Goal: Information Seeking & Learning: Understand process/instructions

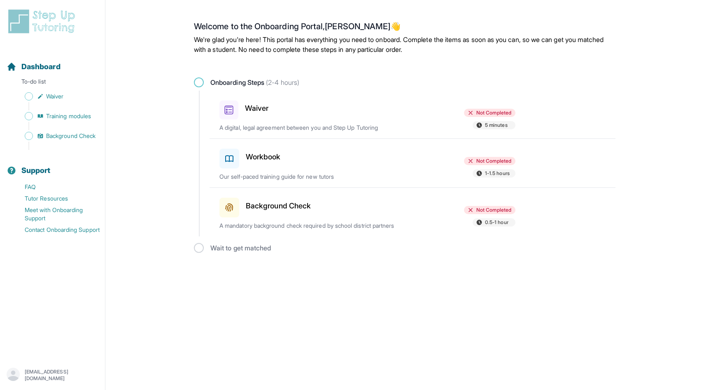
click at [260, 106] on h3 "Waiver" at bounding box center [256, 109] width 23 height 12
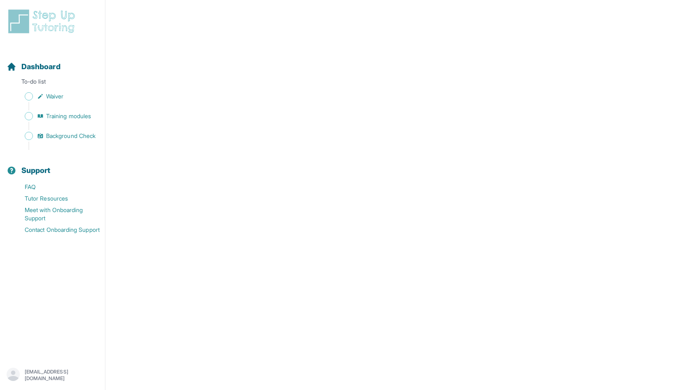
scroll to position [1294, 0]
click at [63, 99] on span "Waiver" at bounding box center [54, 96] width 17 height 8
click at [72, 114] on span "Training modules" at bounding box center [68, 116] width 45 height 8
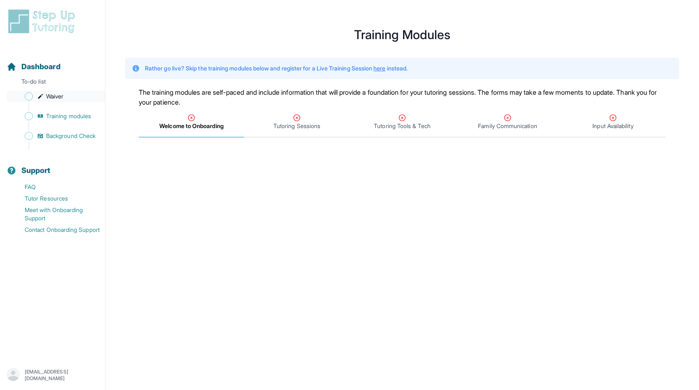
click at [49, 95] on span "Waiver" at bounding box center [54, 96] width 17 height 8
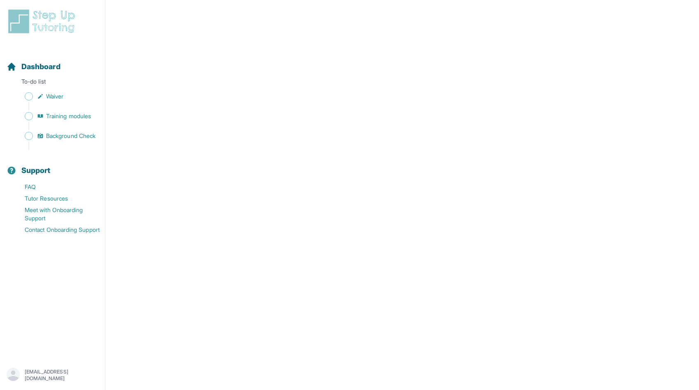
scroll to position [1364, 0]
click at [96, 368] on div "[EMAIL_ADDRESS][DOMAIN_NAME]" at bounding box center [53, 375] width 92 height 15
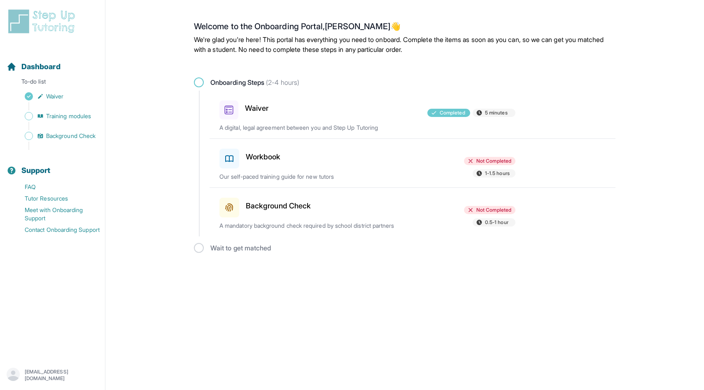
click at [293, 198] on div "Background Check" at bounding box center [267, 205] width 96 height 23
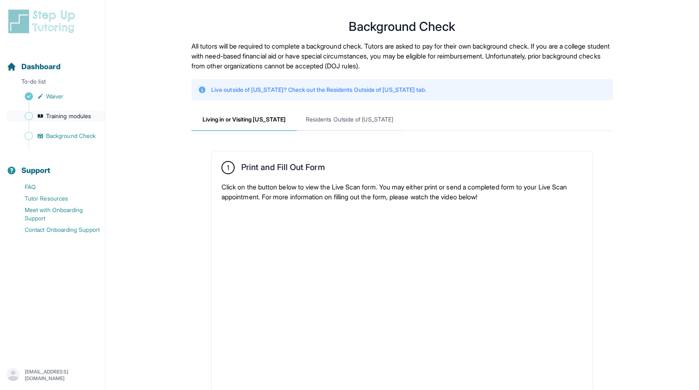
click at [74, 120] on link "Training modules" at bounding box center [56, 116] width 98 height 12
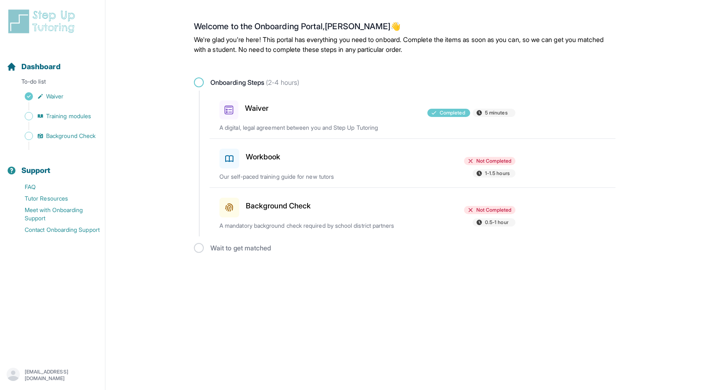
click at [476, 156] on div "Workbook Not Completed 1-1.5 hours Our self-paced training guide for new tutors" at bounding box center [417, 163] width 396 height 49
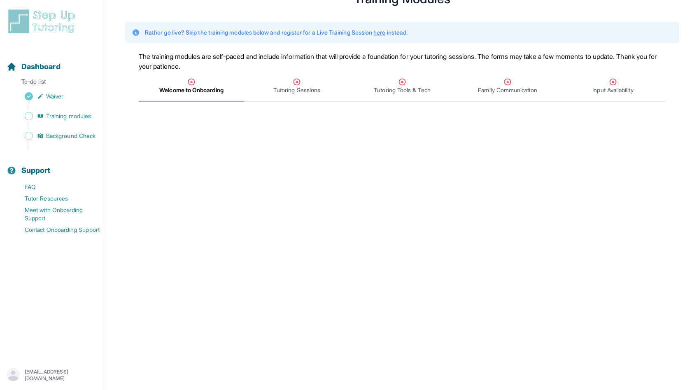
scroll to position [43, 0]
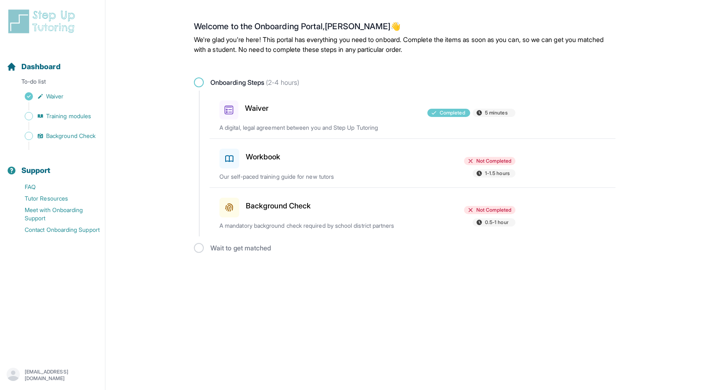
click at [309, 161] on div "Workbook" at bounding box center [267, 156] width 96 height 23
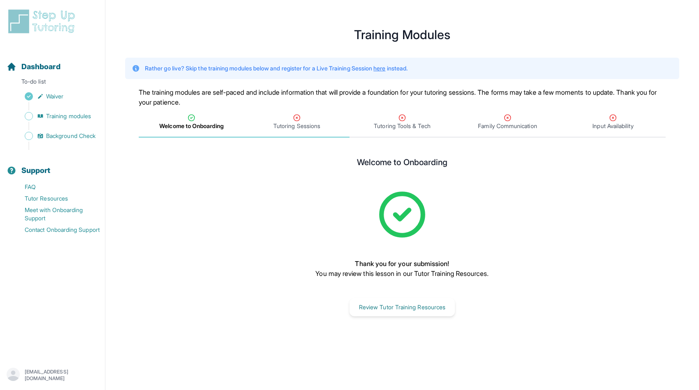
click at [303, 124] on span "Tutoring Sessions" at bounding box center [296, 126] width 47 height 8
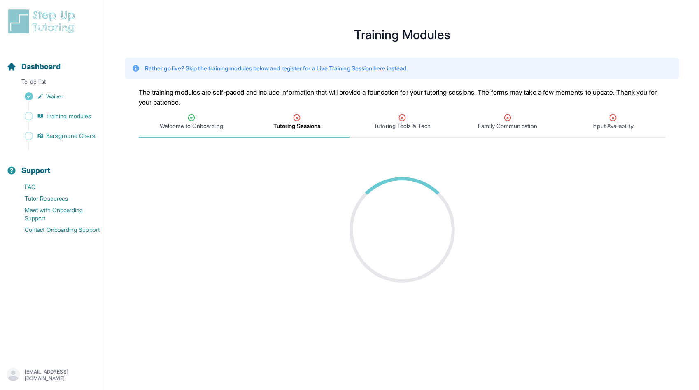
click at [210, 123] on span "Welcome to Onboarding" at bounding box center [191, 126] width 63 height 8
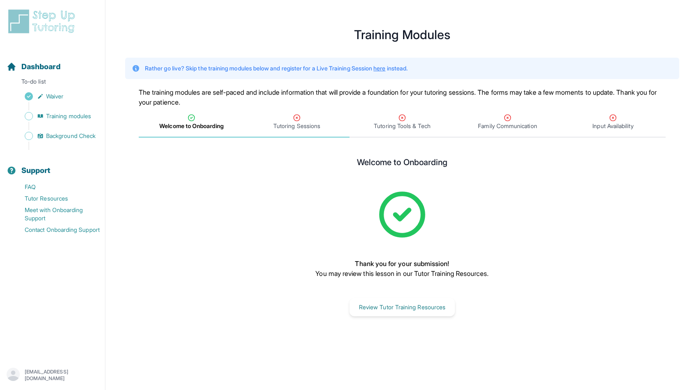
click at [275, 116] on div "Tutoring Sessions" at bounding box center [297, 122] width 102 height 16
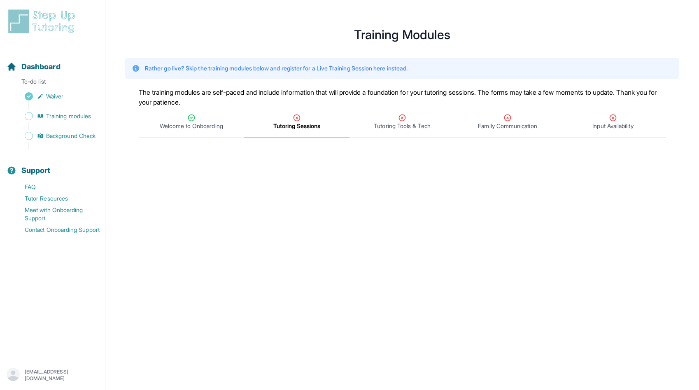
click at [385, 64] on p "Rather go live? Skip the training modules below and register for a Live Trainin…" at bounding box center [276, 68] width 263 height 8
click at [385, 68] on link "here" at bounding box center [379, 68] width 12 height 7
click at [408, 119] on div "Tutoring Tools & Tech" at bounding box center [402, 122] width 102 height 16
click at [514, 124] on span "Family Communication" at bounding box center [507, 126] width 59 height 8
click at [630, 122] on span "Input Availability" at bounding box center [612, 126] width 41 height 8
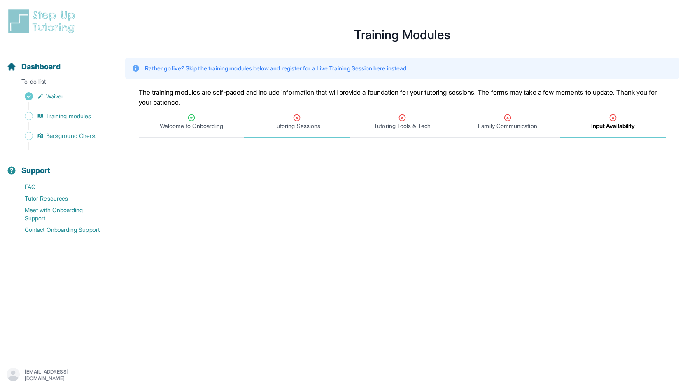
click at [260, 119] on div "Tutoring Sessions" at bounding box center [297, 122] width 102 height 16
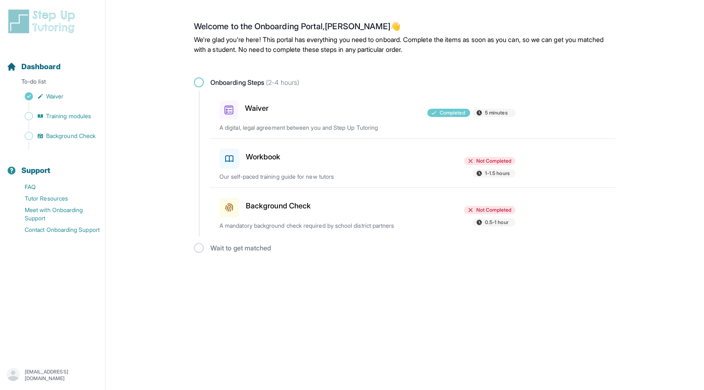
click at [443, 159] on div "Not Completed 1-1.5 hours" at bounding box center [468, 168] width 96 height 22
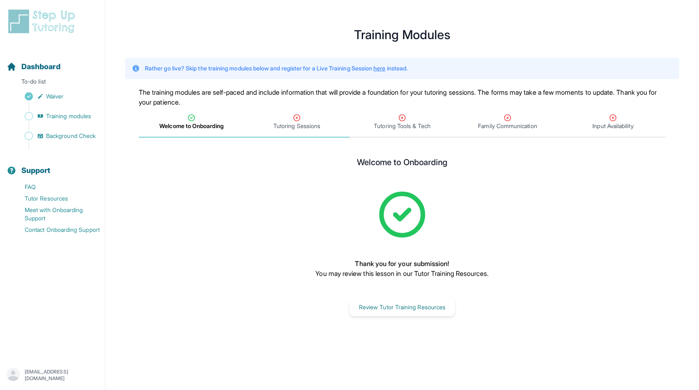
click at [307, 128] on span "Tutoring Sessions" at bounding box center [296, 126] width 47 height 8
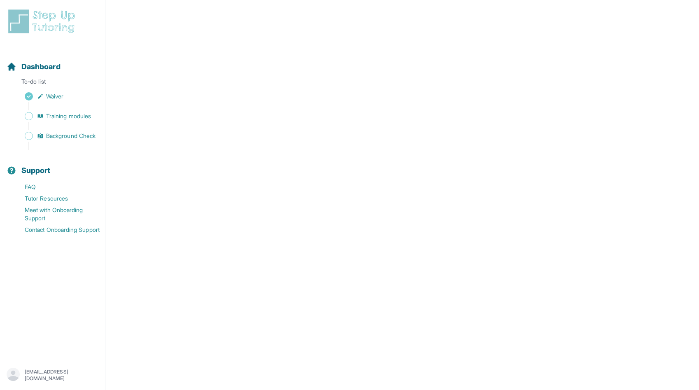
scroll to position [2, 0]
